Goal: Information Seeking & Learning: Learn about a topic

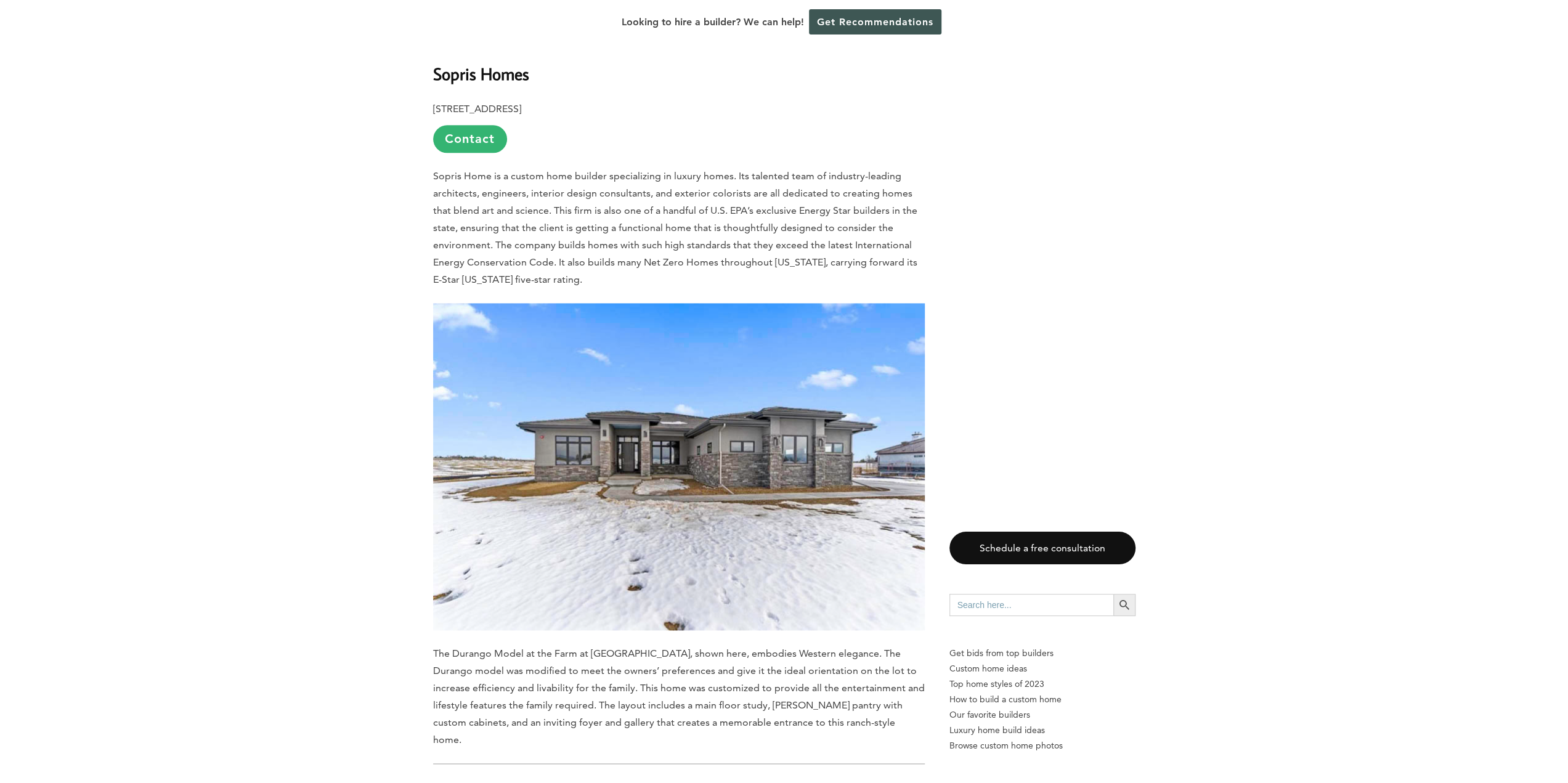
scroll to position [1417, 0]
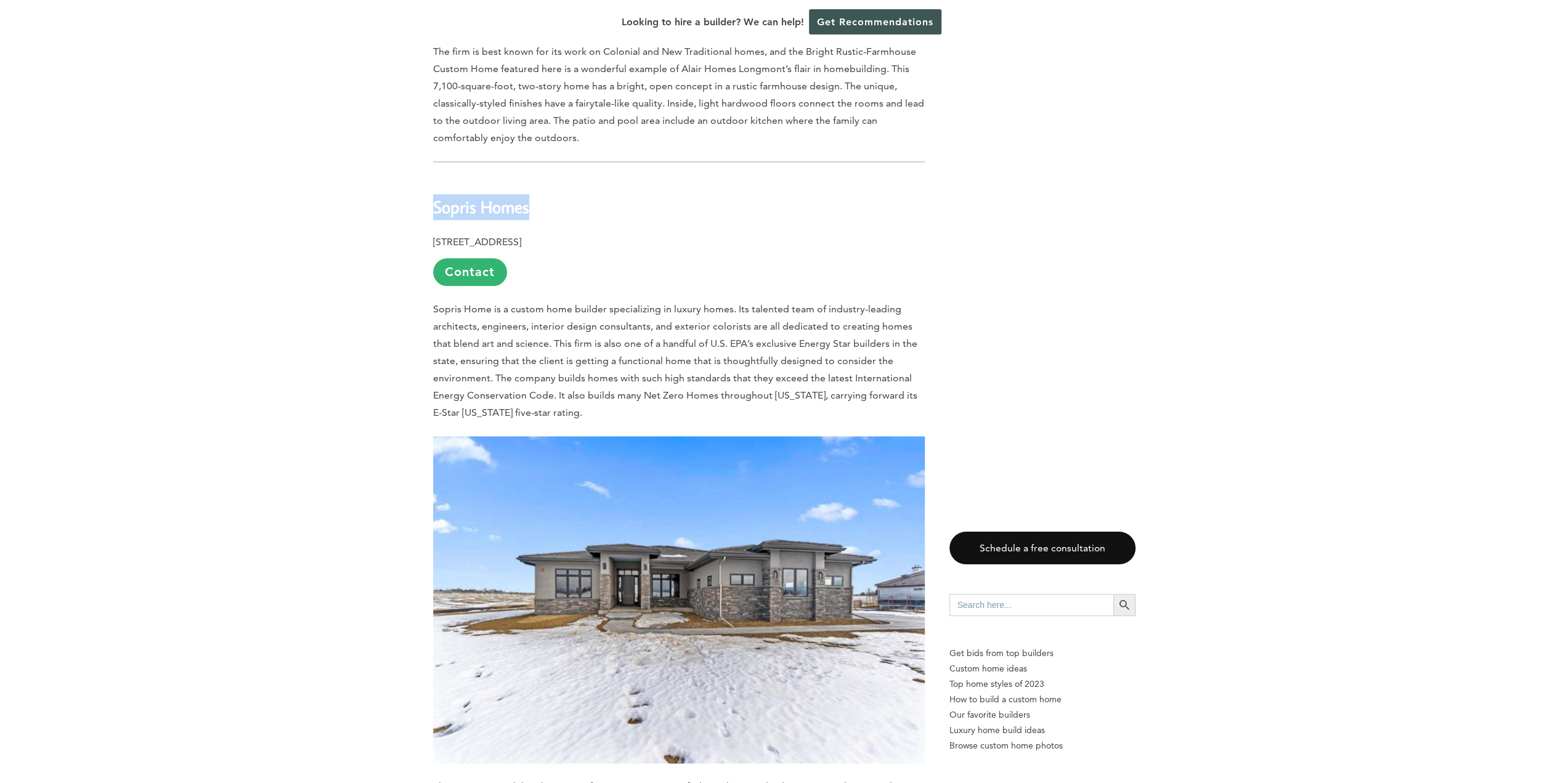
drag, startPoint x: 432, startPoint y: 161, endPoint x: 539, endPoint y: 155, distance: 107.2
click at [539, 177] on h2 "Sopris Homes" at bounding box center [679, 198] width 492 height 42
copy b "Sopris Homes"
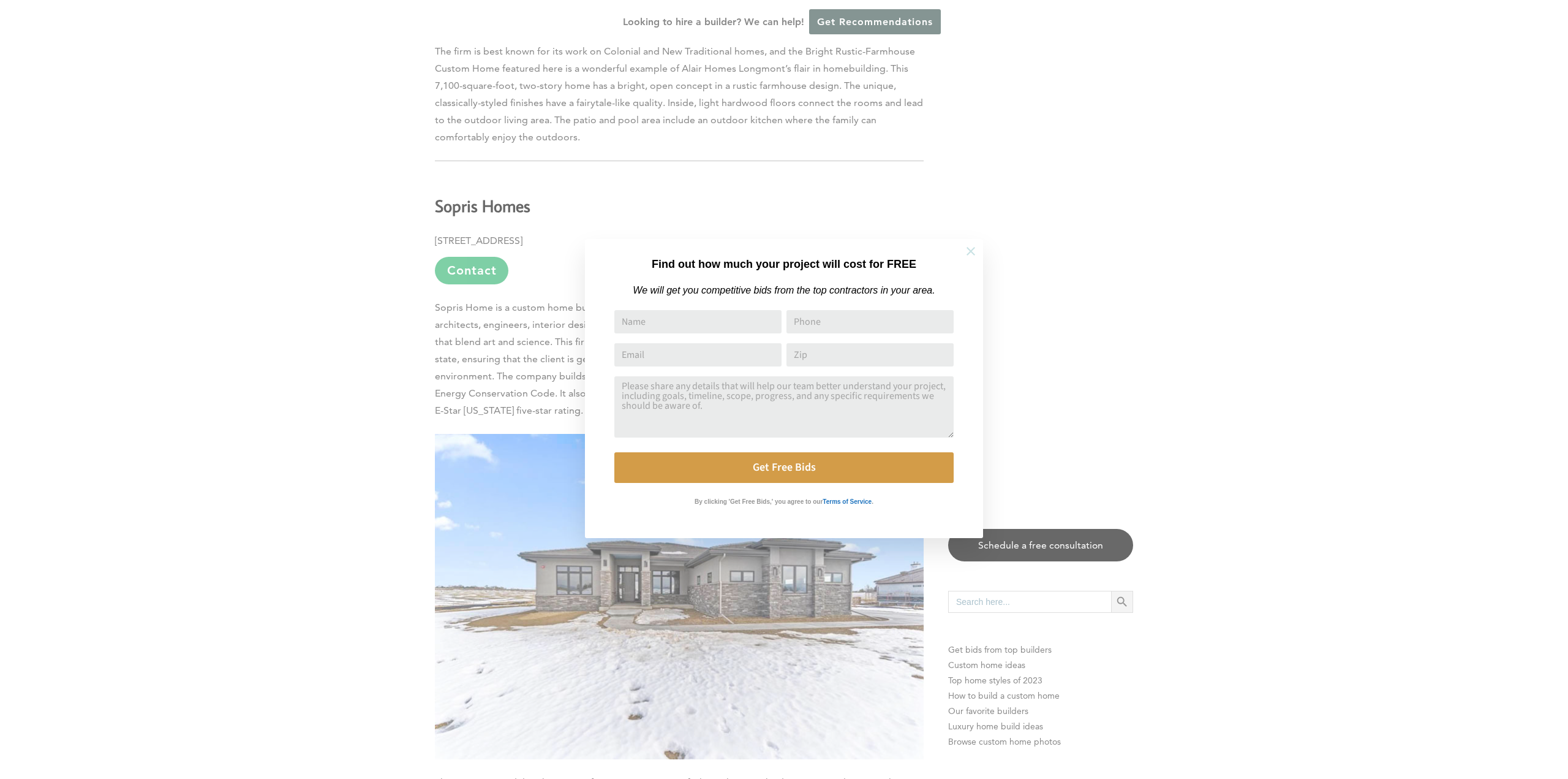
click at [970, 249] on icon at bounding box center [971, 251] width 14 height 14
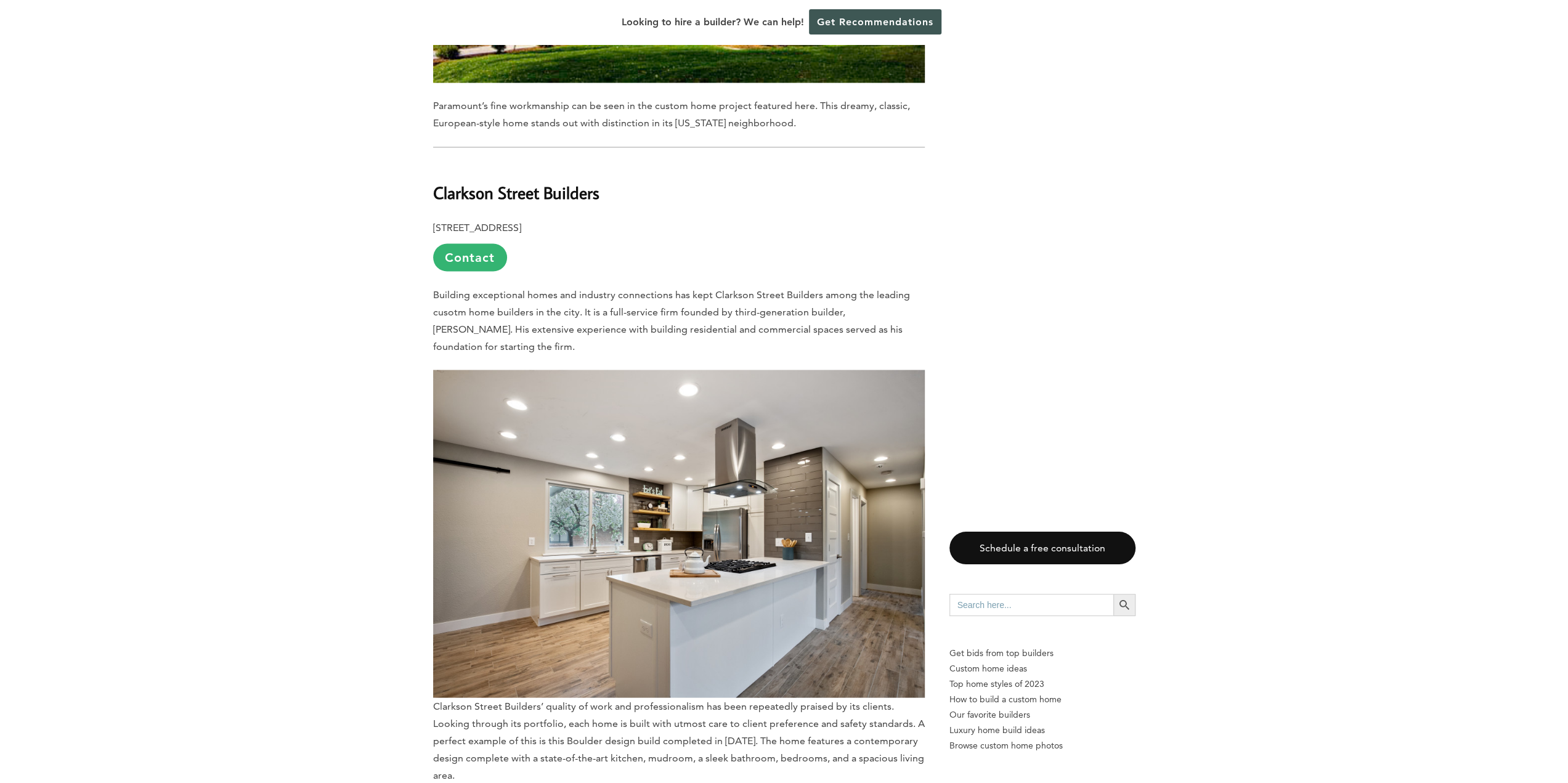
scroll to position [6713, 0]
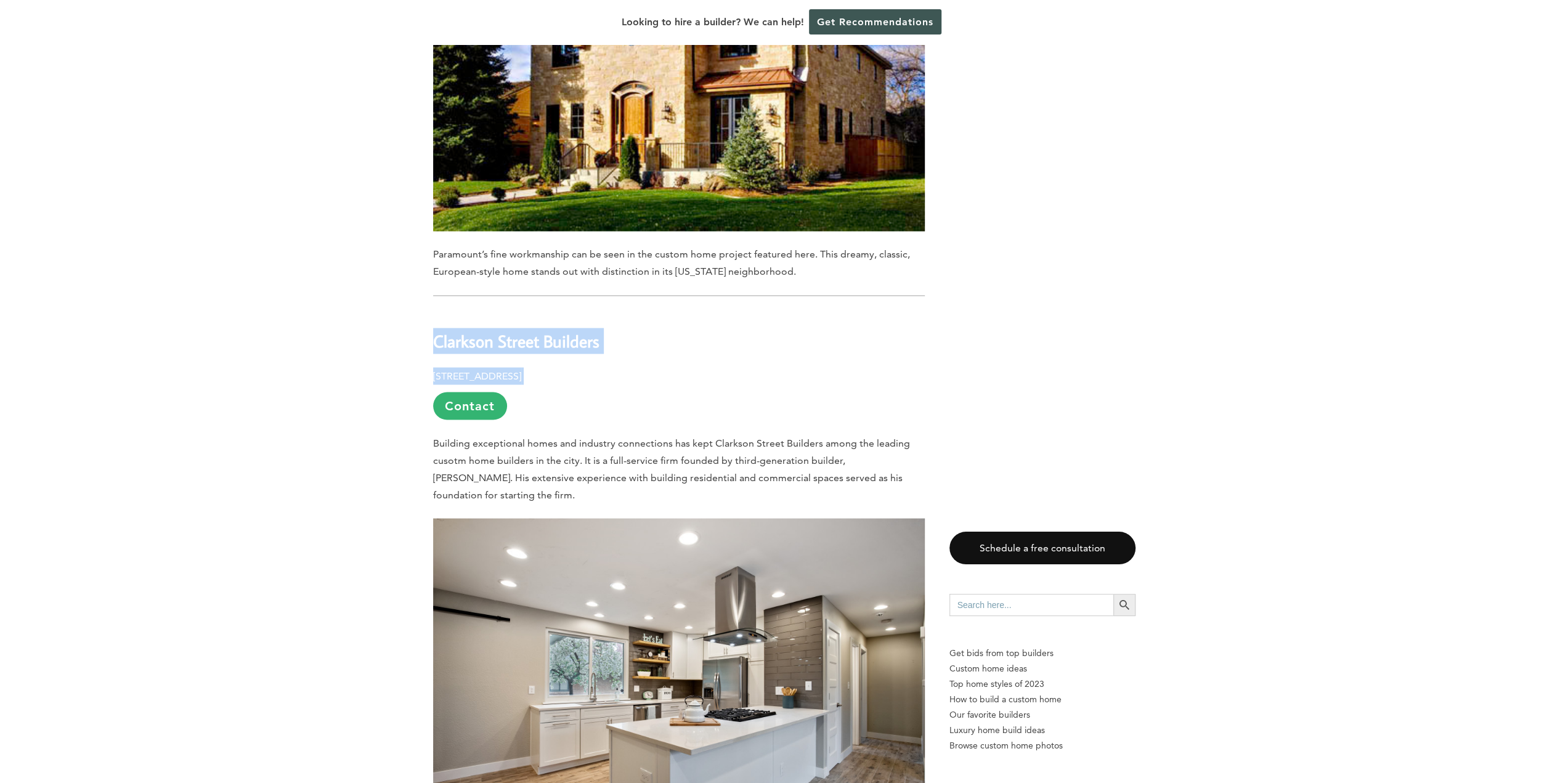
drag, startPoint x: 435, startPoint y: 240, endPoint x: 603, endPoint y: 256, distance: 168.8
click at [628, 310] on h2 "Clarkson Street Builders" at bounding box center [679, 331] width 492 height 42
drag, startPoint x: 603, startPoint y: 239, endPoint x: 450, endPoint y: 243, distance: 153.1
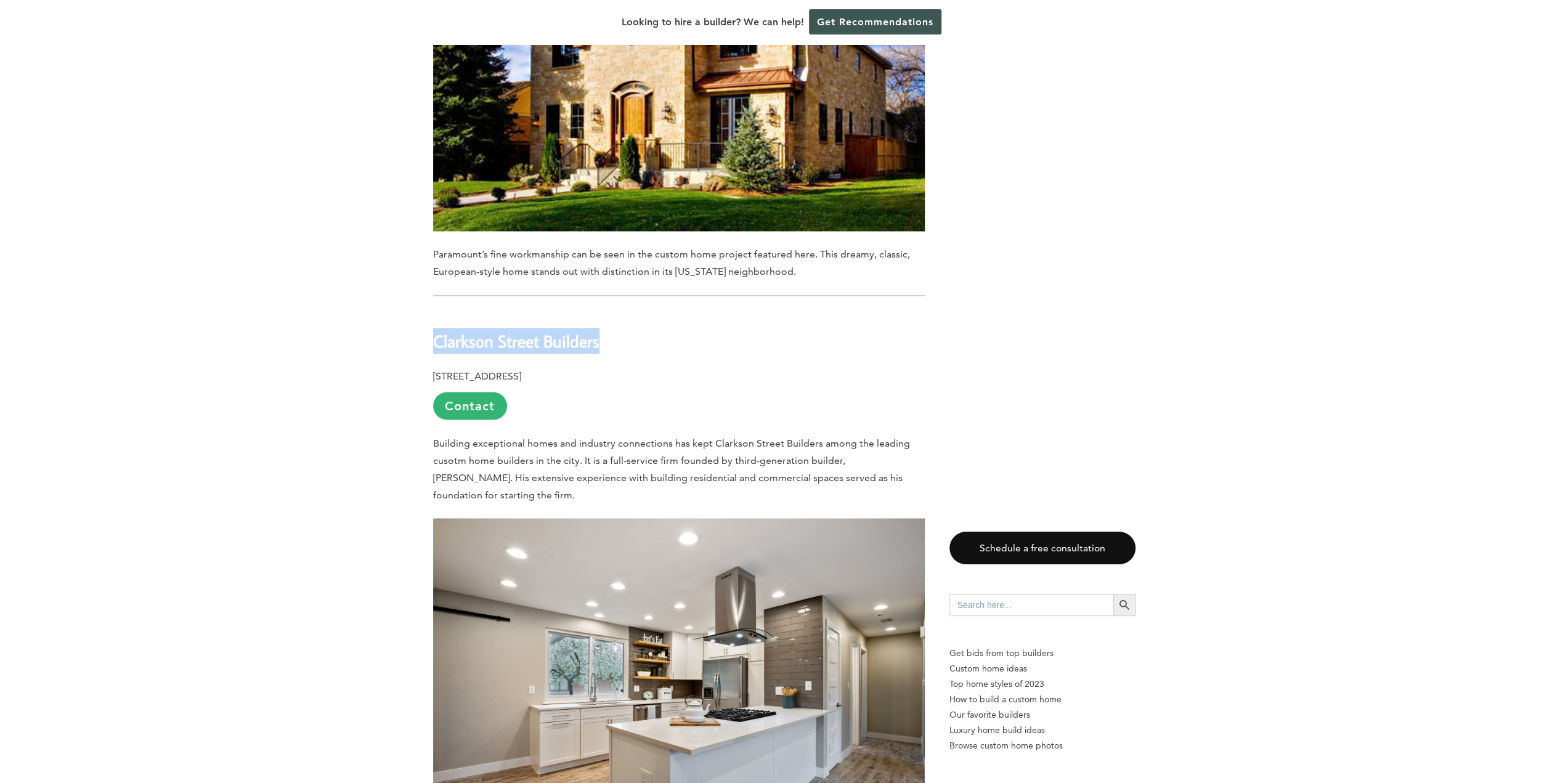
click at [435, 310] on h2 "Clarkson Street Builders" at bounding box center [679, 331] width 492 height 42
copy b "Clarkson Street Builders"
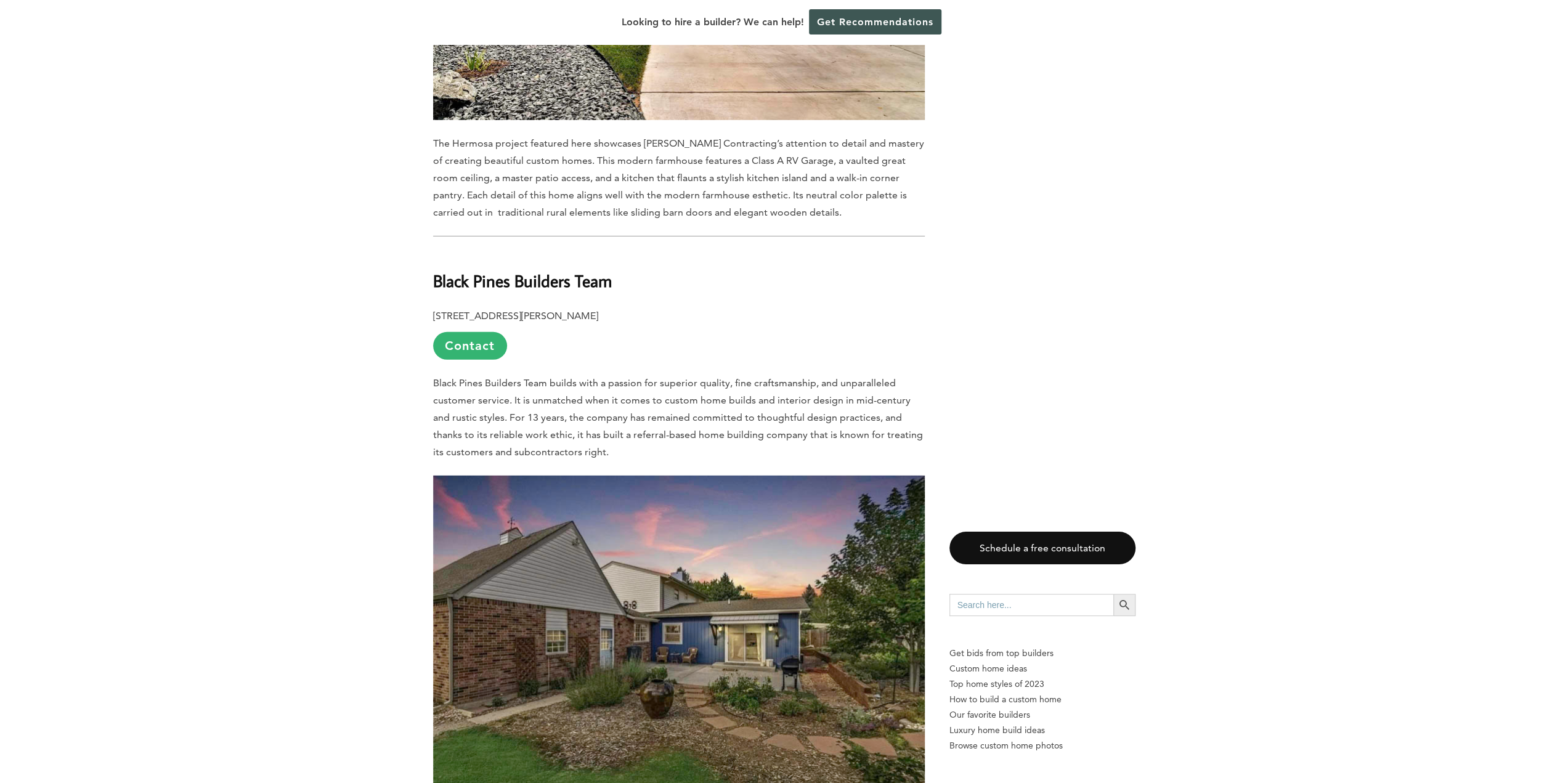
scroll to position [3572, 0]
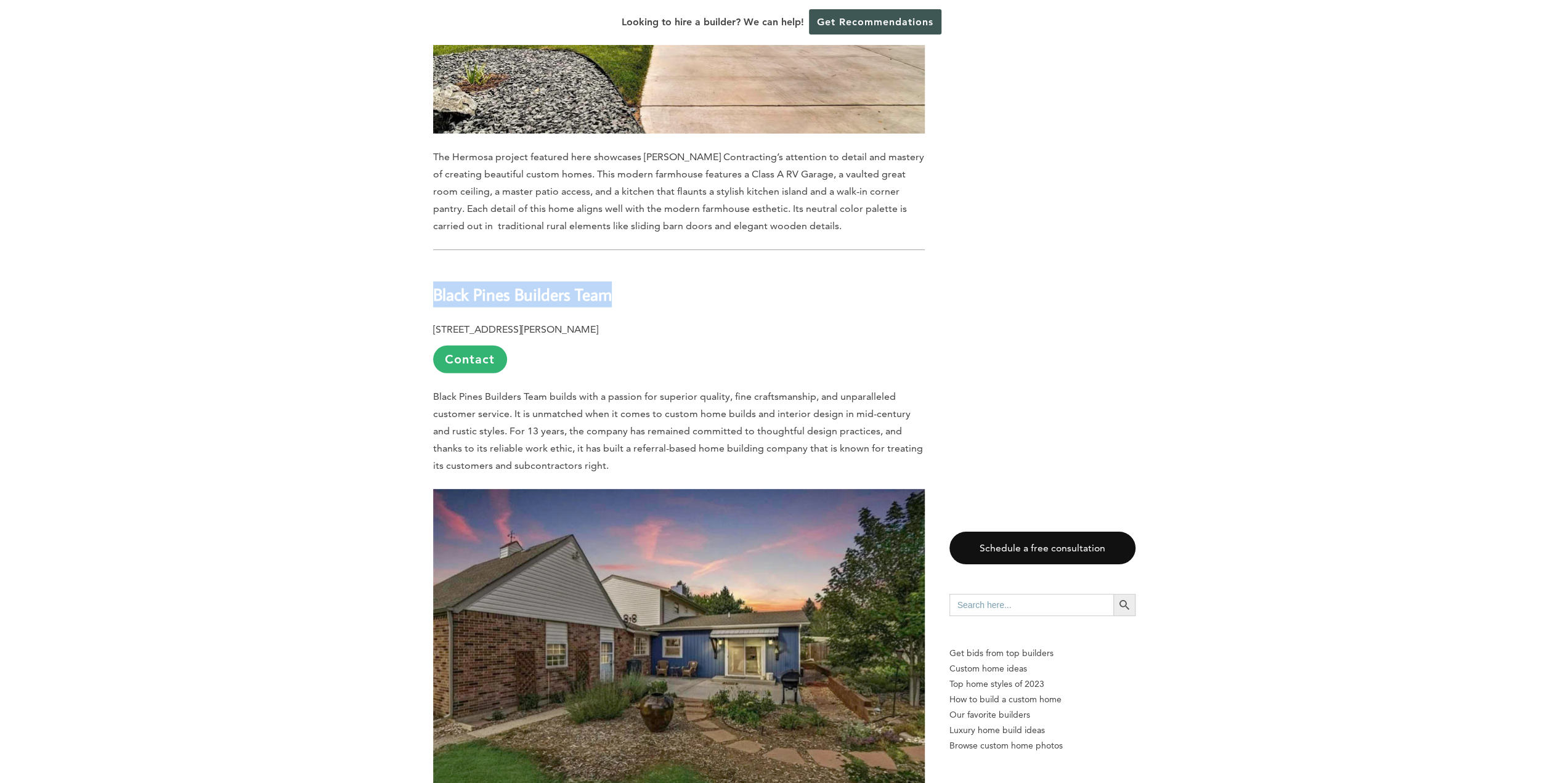
drag, startPoint x: 430, startPoint y: 210, endPoint x: 621, endPoint y: 206, distance: 191.0
click at [621, 206] on div "Last updated on [DATE] 02:58 pm With a tight-knit community feel and a historic…" at bounding box center [784, 717] width 742 height 7297
copy b "Black Pines Builders Team"
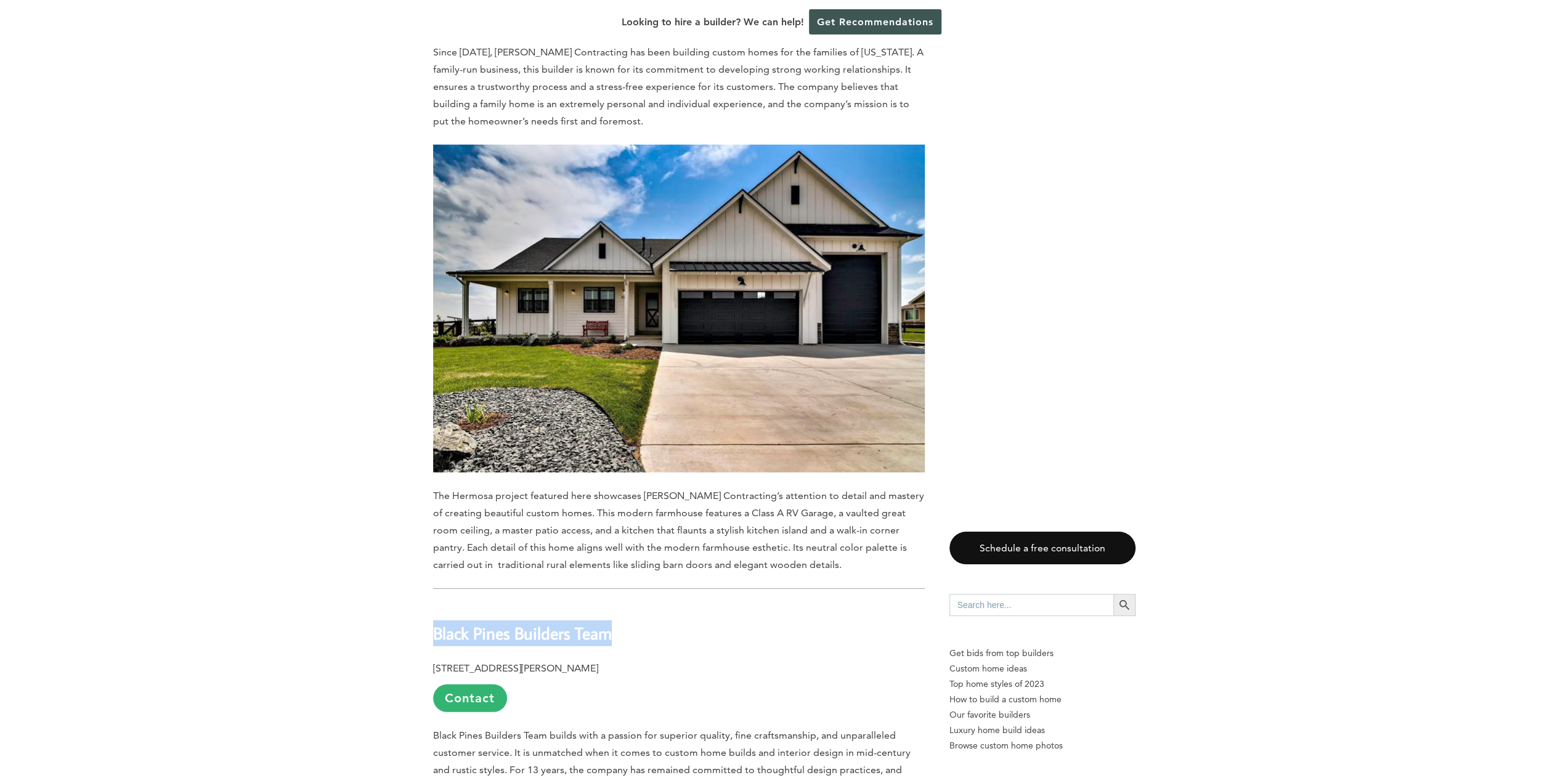
scroll to position [3018, 0]
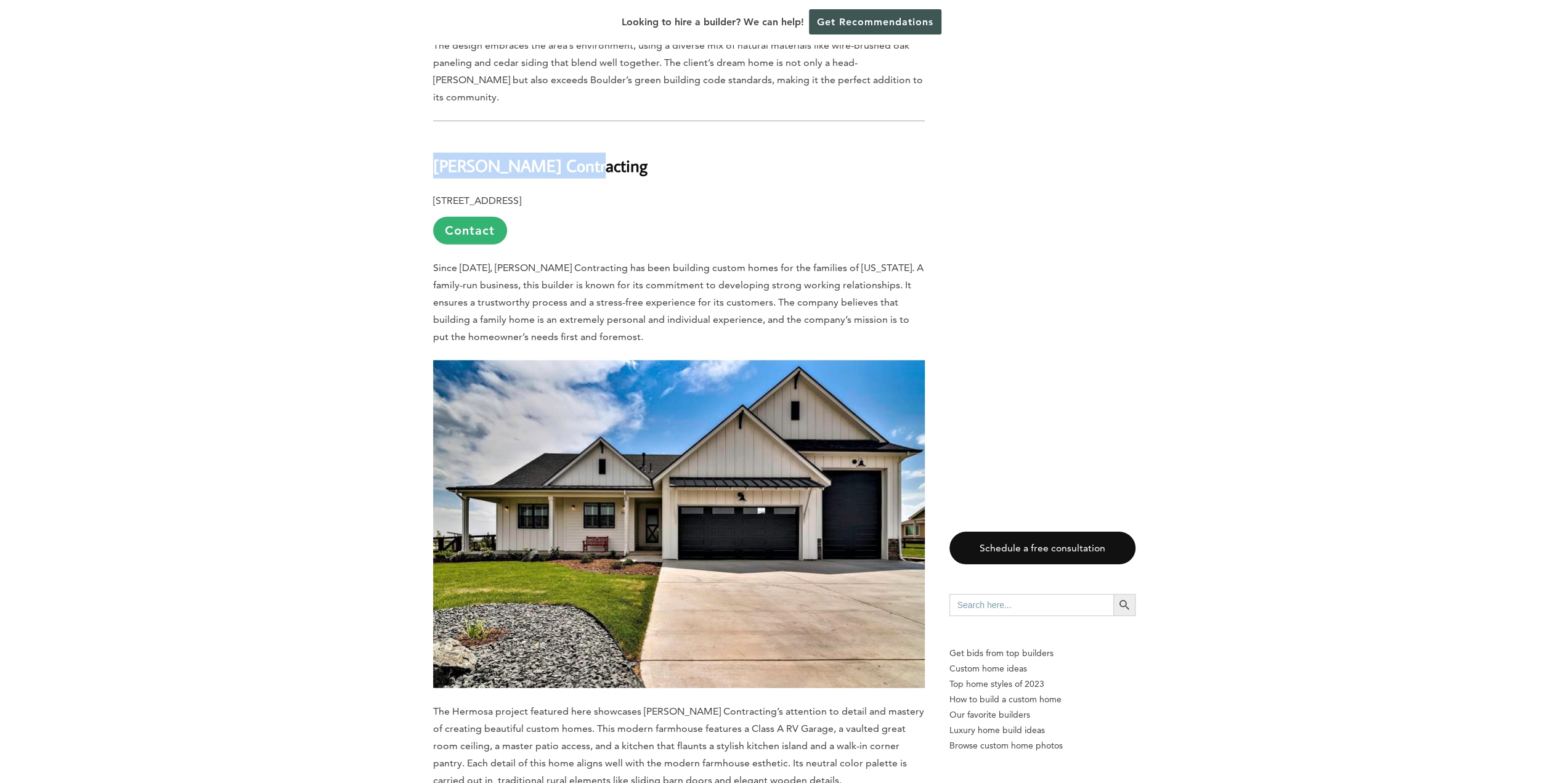
drag, startPoint x: 575, startPoint y: 88, endPoint x: 421, endPoint y: 95, distance: 154.2
copy b "[PERSON_NAME] Contracting"
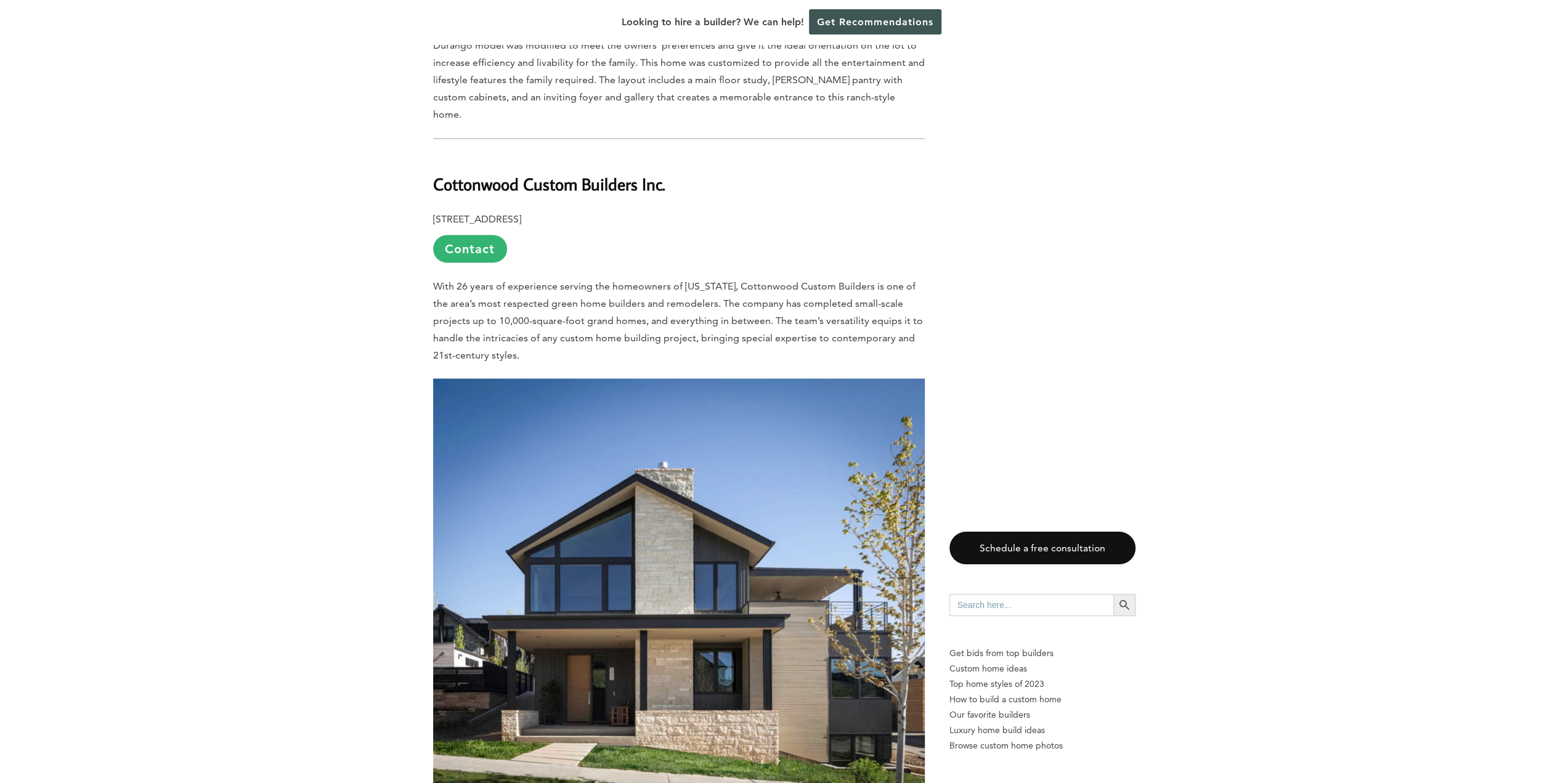
scroll to position [2155, 0]
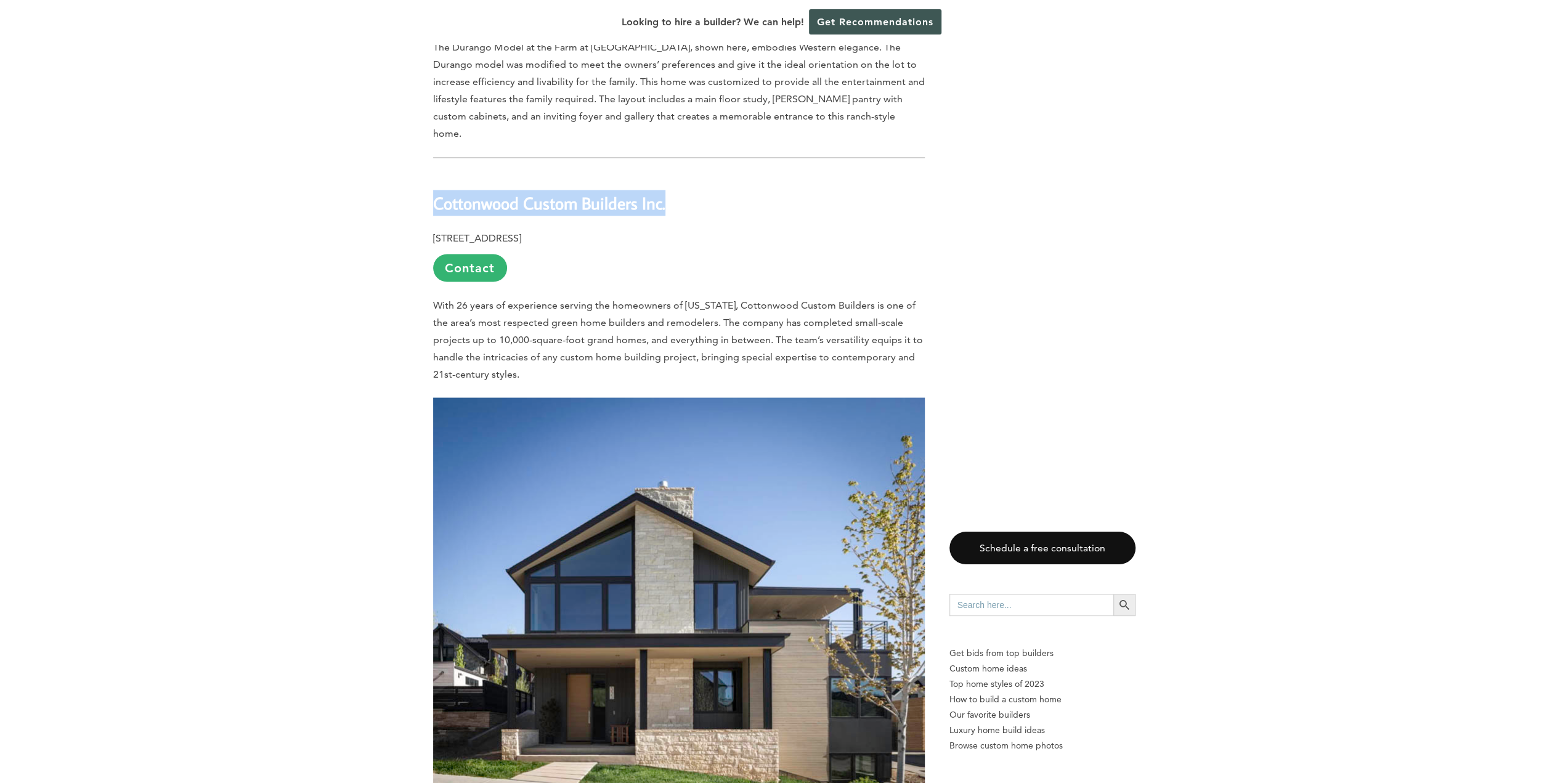
drag, startPoint x: 667, startPoint y: 141, endPoint x: 423, endPoint y: 130, distance: 244.2
copy b "Cottonwood Custom Builders Inc."
